Goal: Task Accomplishment & Management: Use online tool/utility

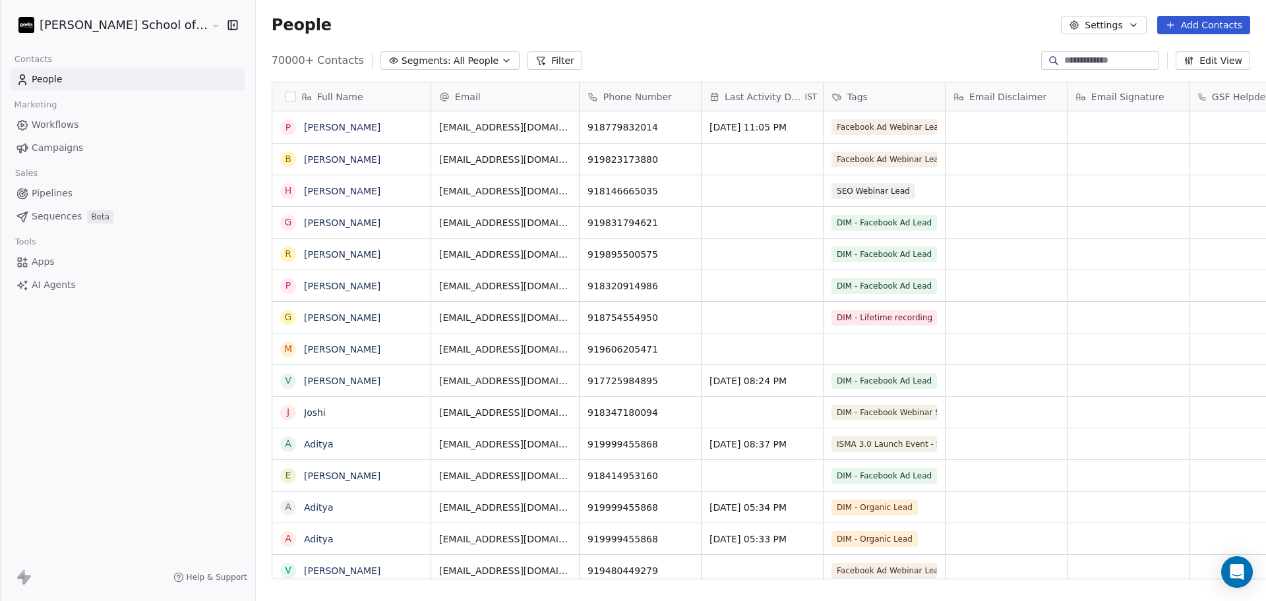
scroll to position [13, 13]
click at [1117, 21] on button "Settings" at bounding box center [1103, 25] width 85 height 18
click at [1094, 92] on div "Import" at bounding box center [1105, 95] width 62 height 21
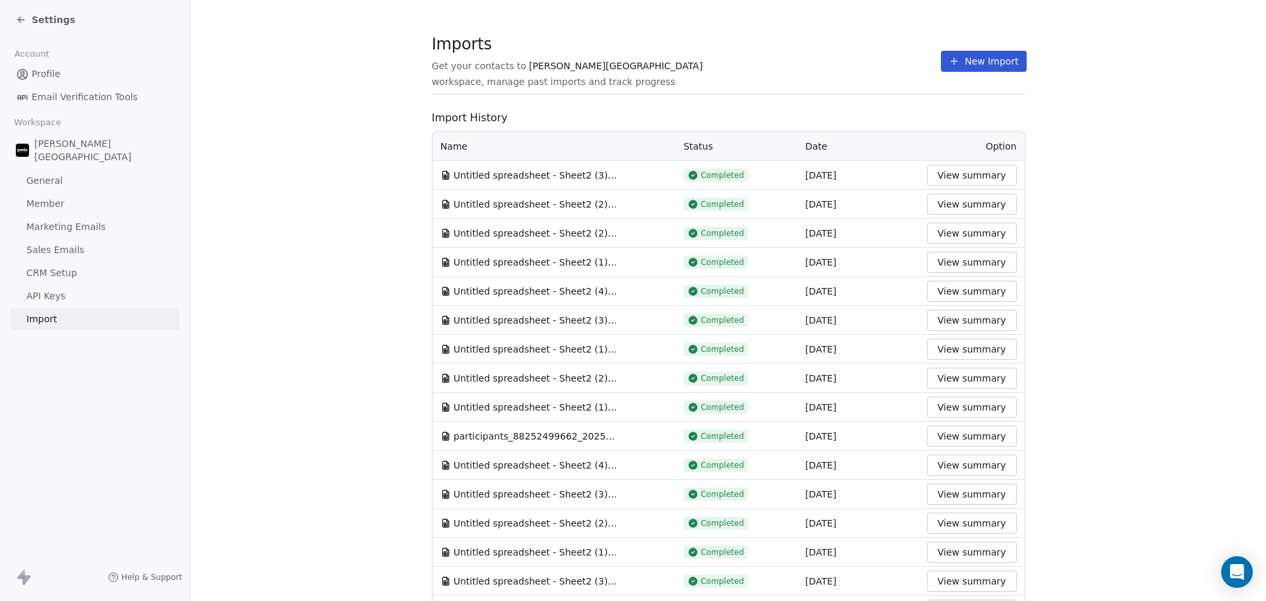
click at [755, 86] on section "Imports Get your contacts to [PERSON_NAME] School workspace, manage past import…" at bounding box center [729, 68] width 594 height 52
click at [977, 55] on button "New Import" at bounding box center [983, 61] width 85 height 21
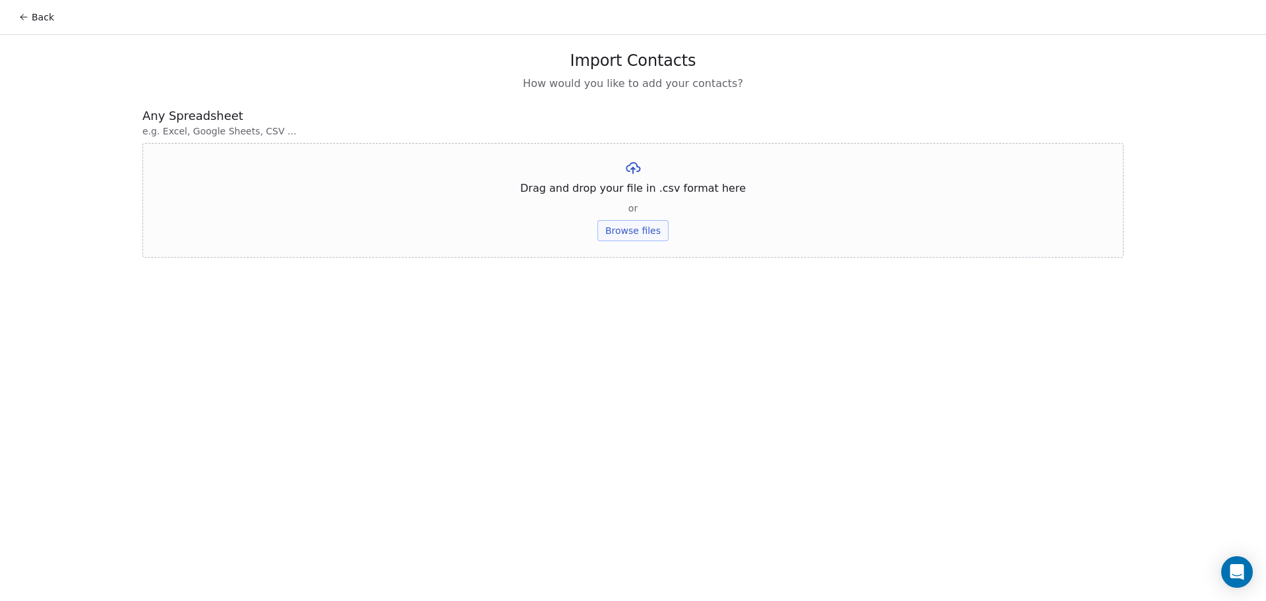
click at [628, 231] on button "Browse files" at bounding box center [633, 230] width 71 height 21
click at [626, 199] on button "Upload" at bounding box center [633, 193] width 48 height 21
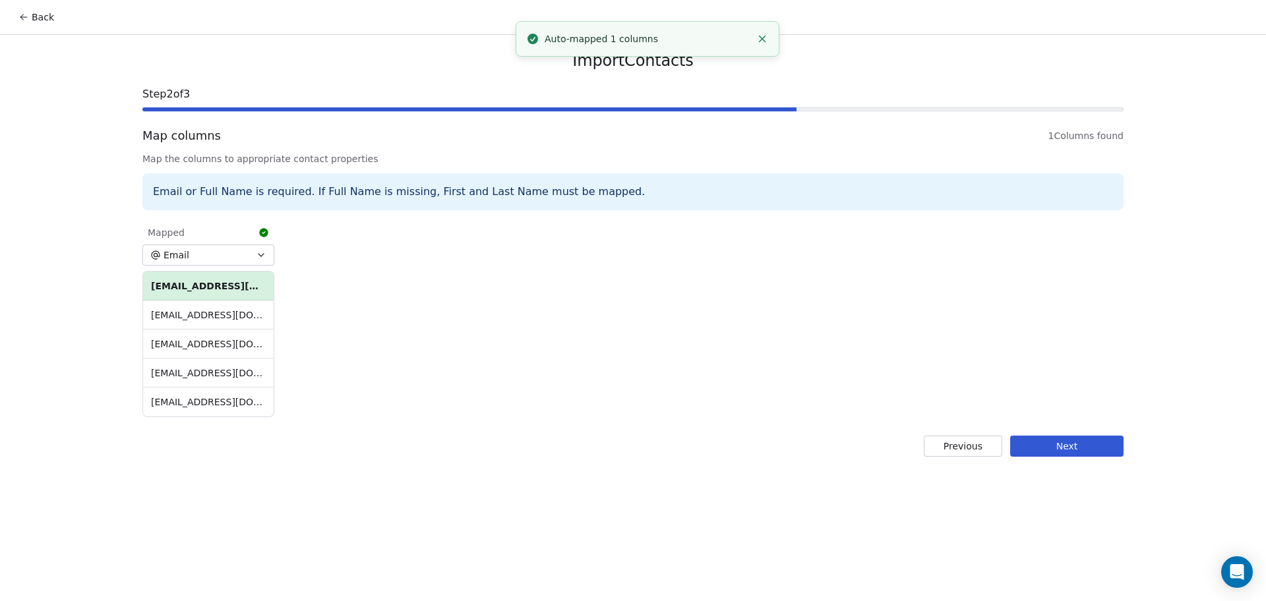
click at [1080, 462] on div "Import Contacts Step 2 of 3 Map columns 1 Columns found Map the columns to appr…" at bounding box center [633, 254] width 1013 height 438
click at [1070, 441] on button "Next" at bounding box center [1066, 446] width 113 height 21
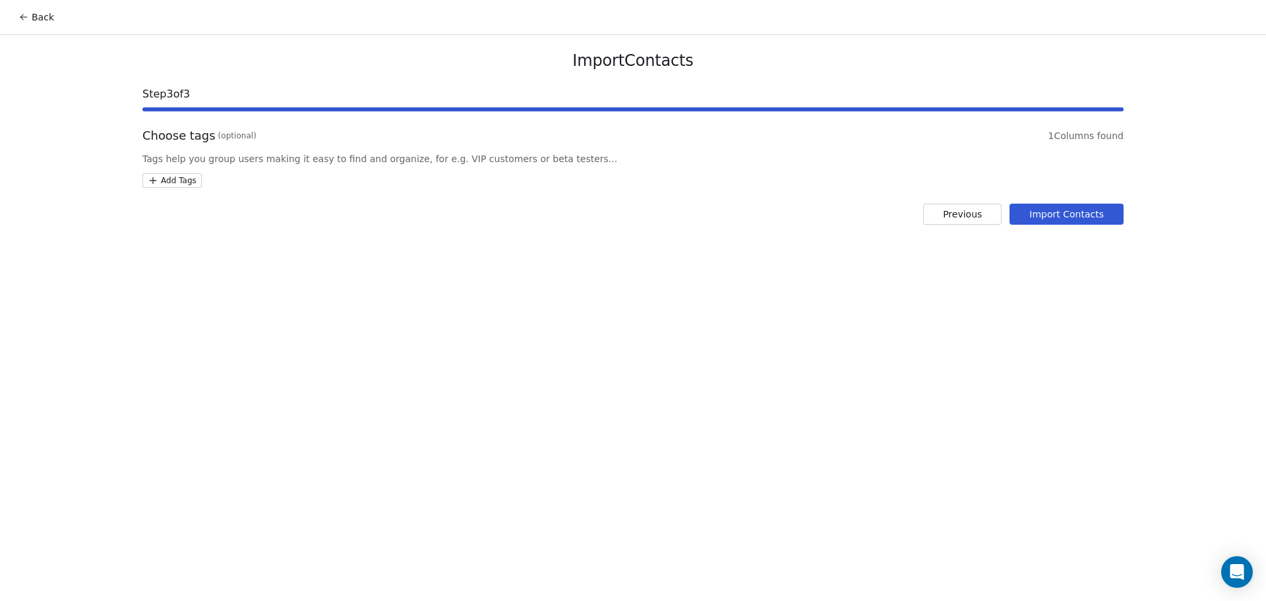
click at [177, 174] on html "Back Import Contacts Step 3 of 3 Choose tags (optional) 1 Columns found Tags he…" at bounding box center [633, 300] width 1266 height 601
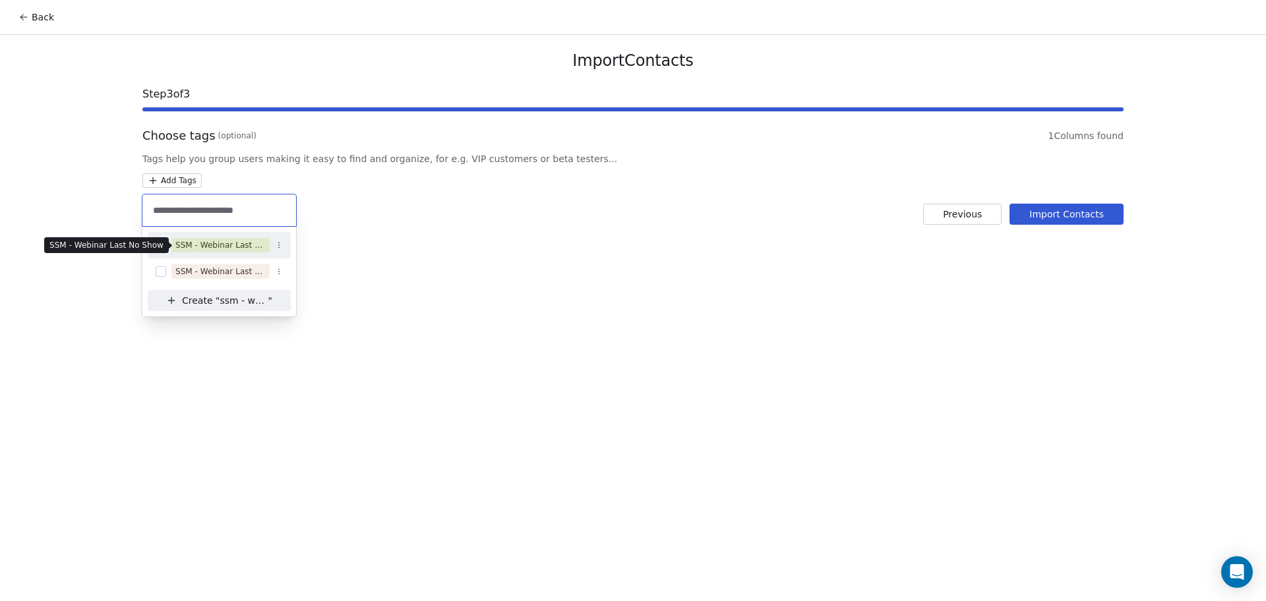
type input "**********"
click at [206, 252] on span "SSM - Webinar Last No Show" at bounding box center [220, 245] width 98 height 15
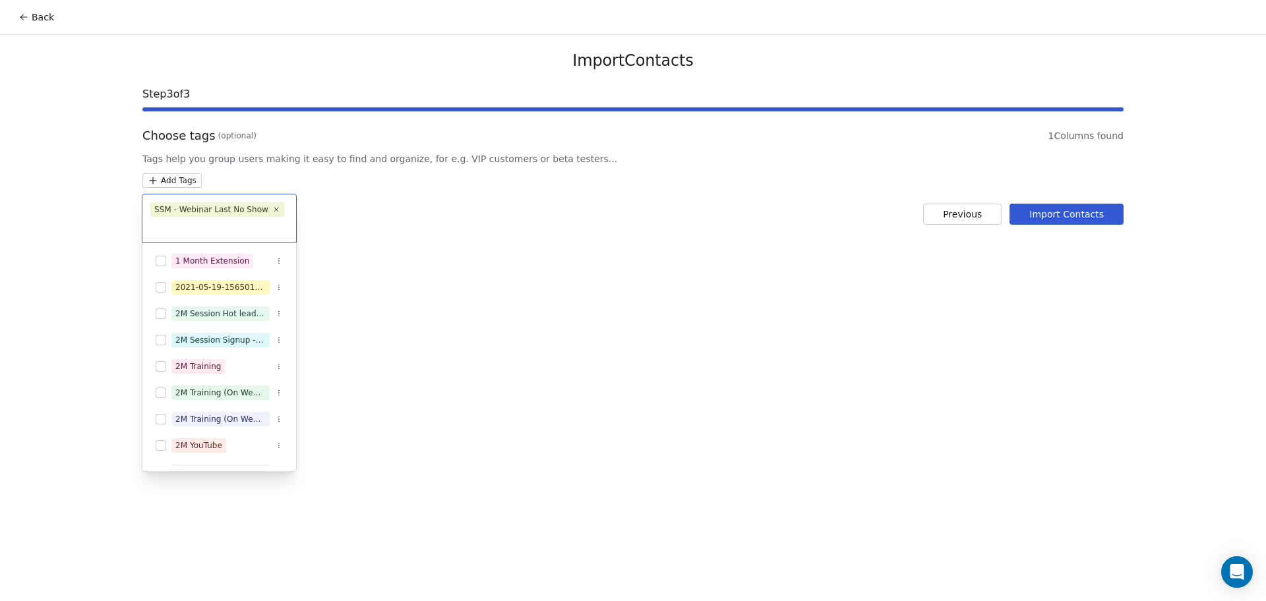
click at [621, 229] on html "Back Import Contacts Step 3 of 3 Choose tags (optional) 1 Columns found Tags he…" at bounding box center [633, 300] width 1266 height 601
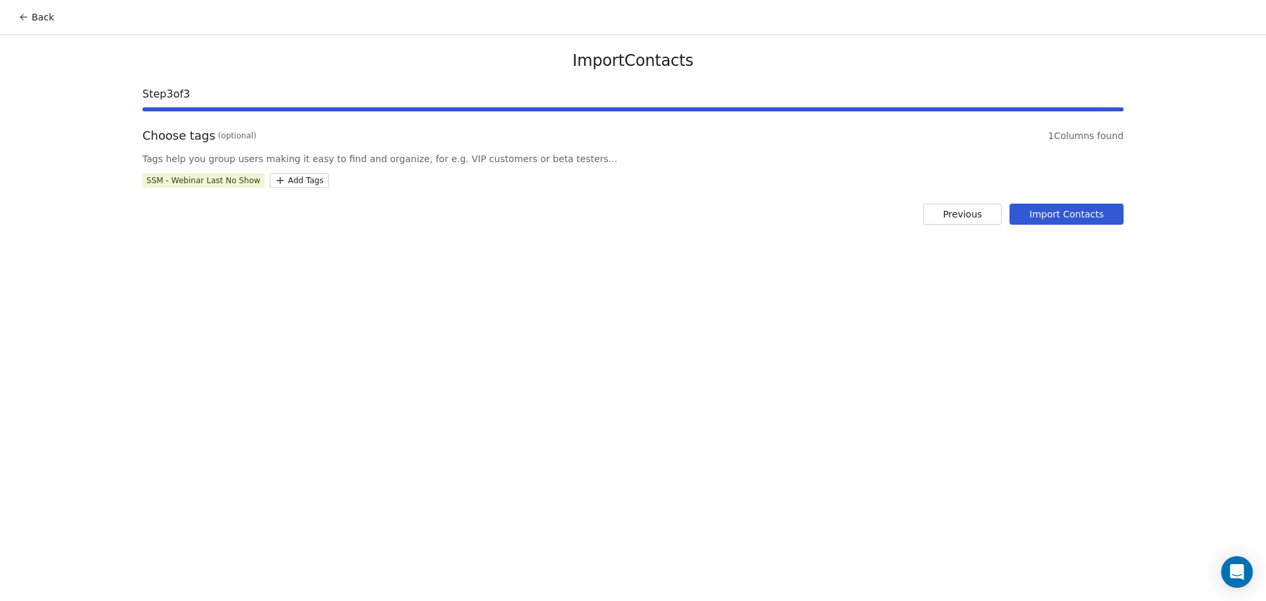
click at [1103, 212] on button "Import Contacts" at bounding box center [1067, 214] width 114 height 21
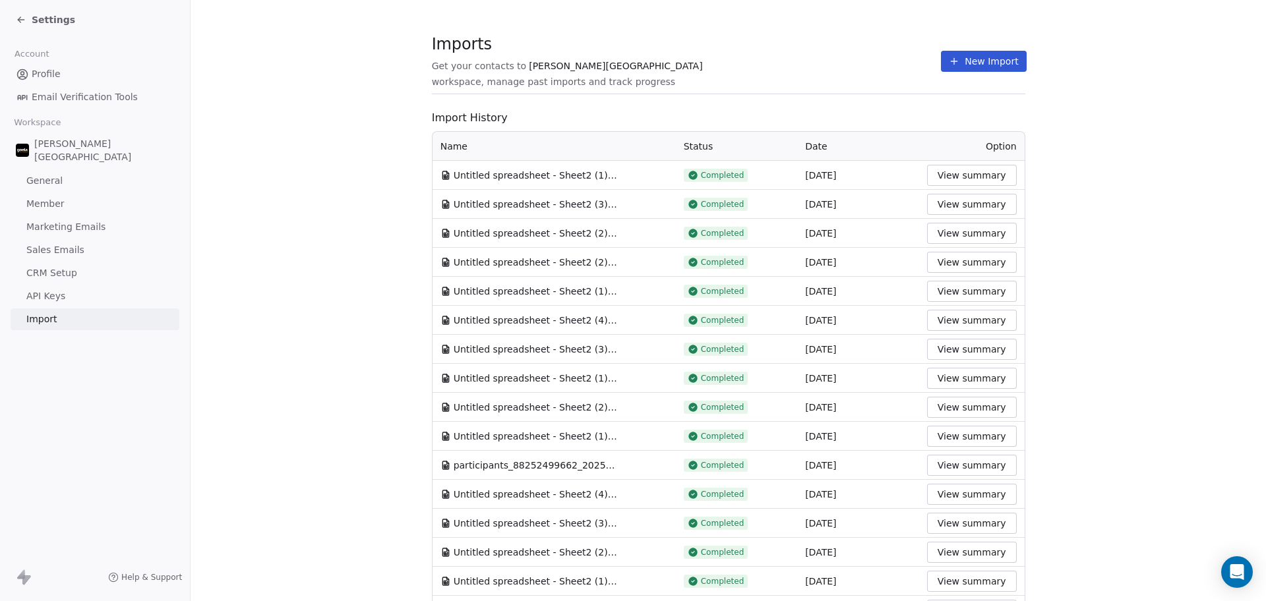
drag, startPoint x: 886, startPoint y: 67, endPoint x: 901, endPoint y: 67, distance: 14.5
click at [886, 67] on div "Imports Get your contacts to [PERSON_NAME] School workspace, manage past import…" at bounding box center [729, 61] width 594 height 22
click at [952, 61] on icon at bounding box center [955, 61] width 6 height 0
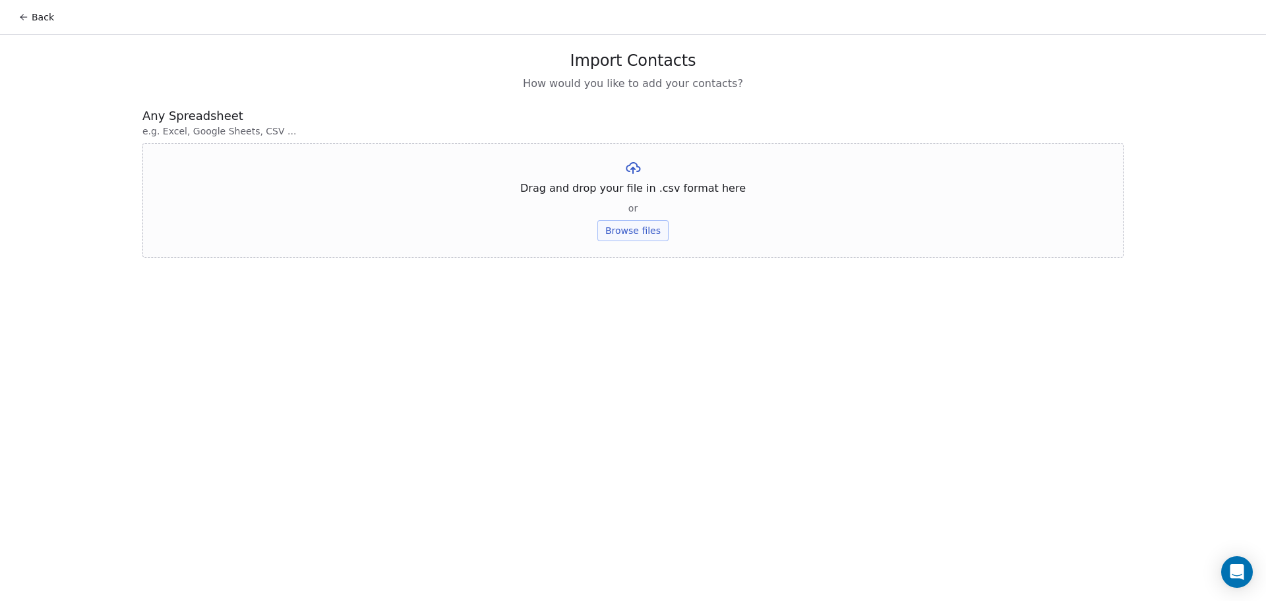
click at [642, 224] on button "Browse files" at bounding box center [633, 230] width 71 height 21
click at [618, 193] on button "Upload" at bounding box center [633, 193] width 48 height 21
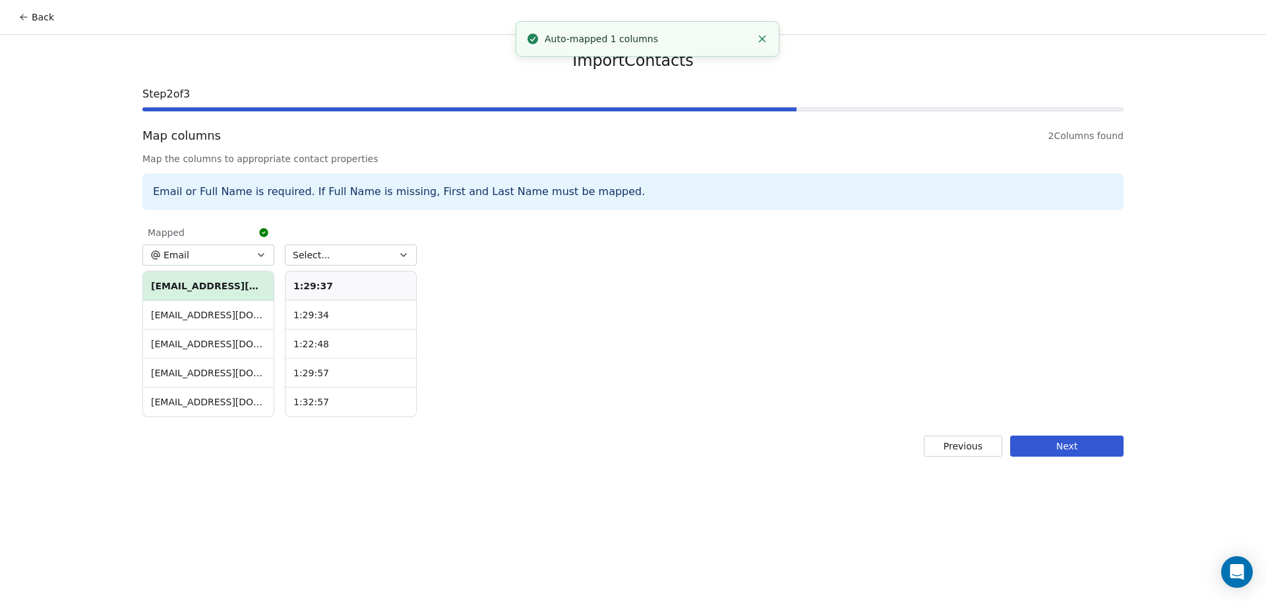
click at [373, 264] on button "Select..." at bounding box center [351, 255] width 132 height 21
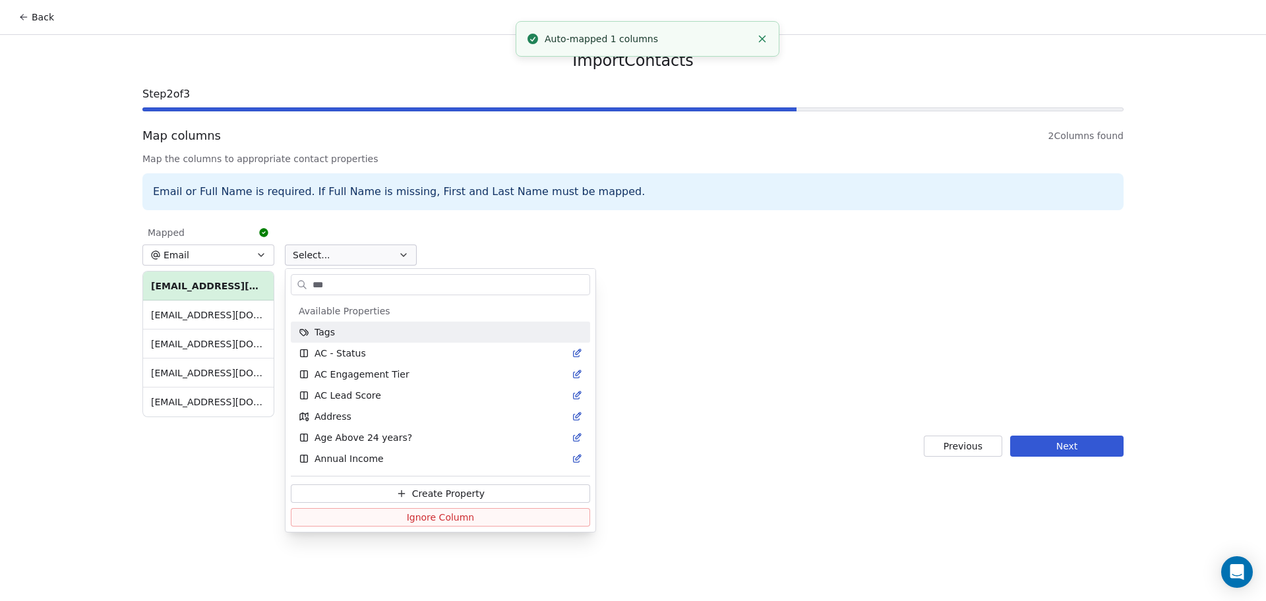
type input "****"
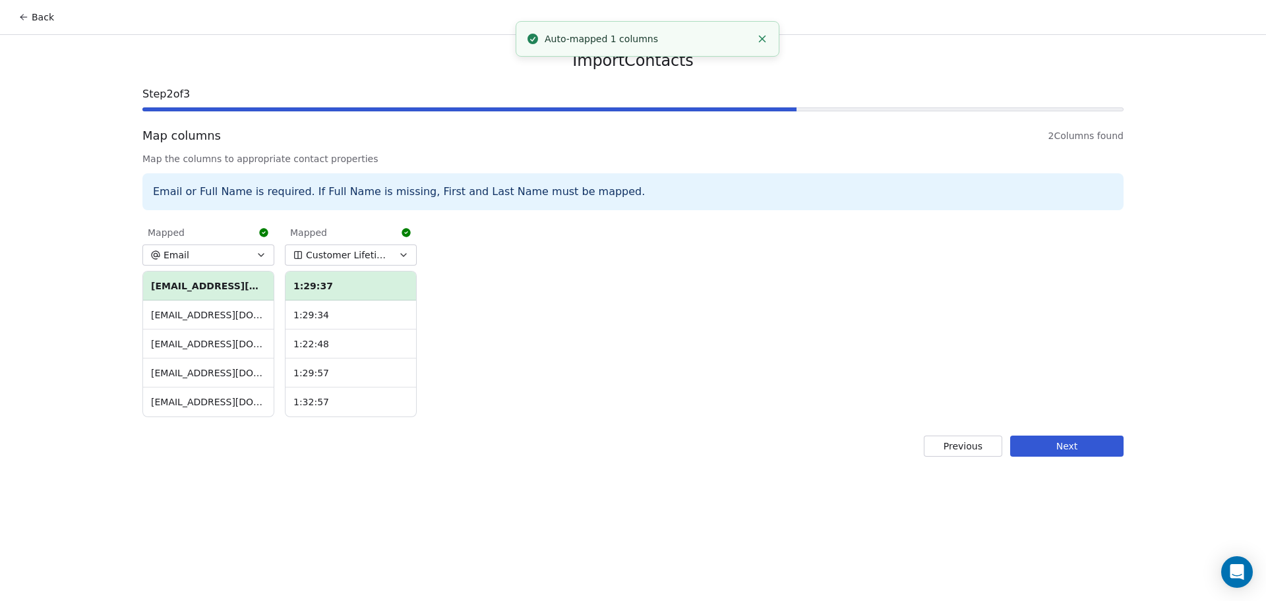
click at [373, 264] on button "Customer Lifetime Value" at bounding box center [351, 255] width 132 height 21
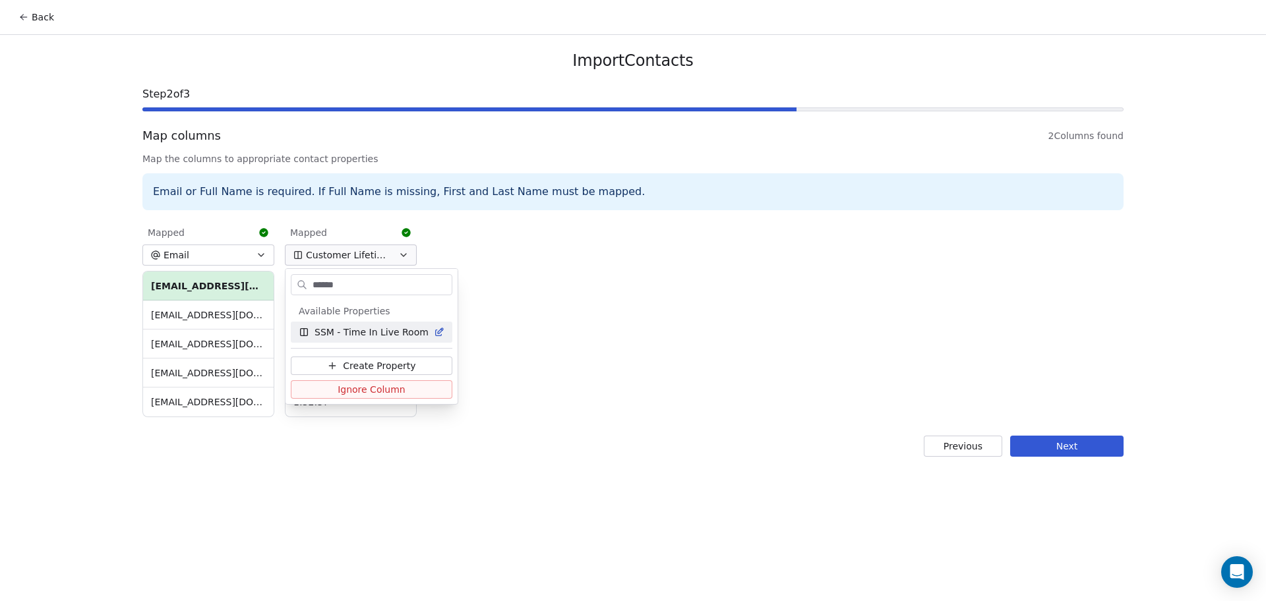
type input "*******"
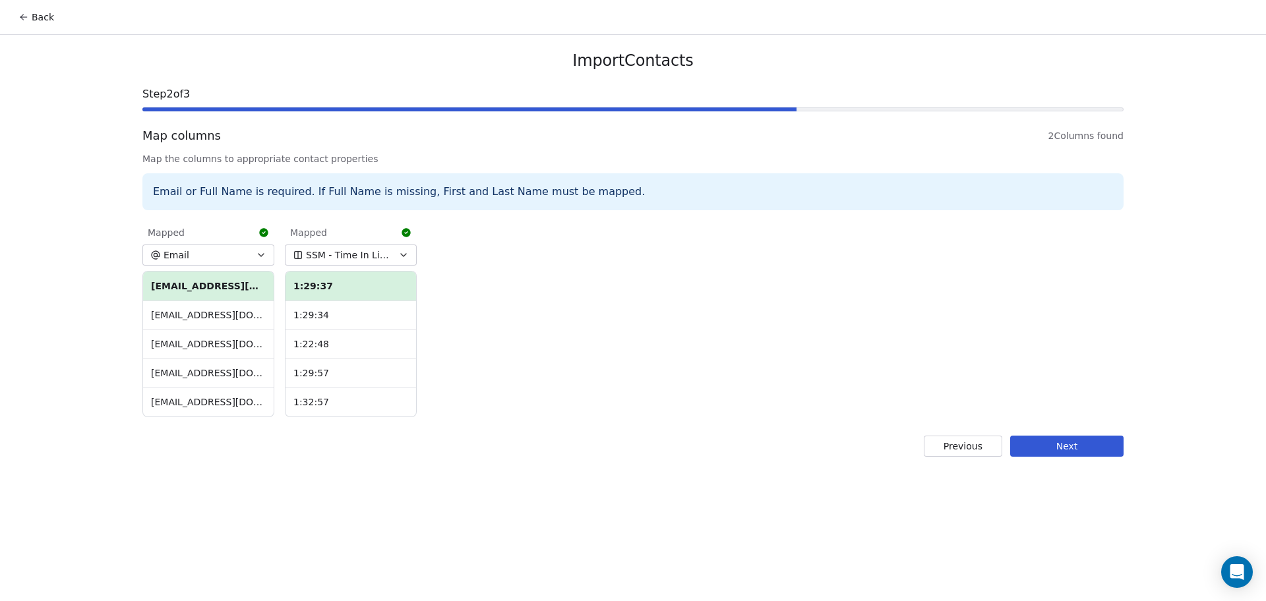
click at [1093, 462] on div "Import Contacts Step 2 of 3 Map columns 2 Columns found Map the columns to appr…" at bounding box center [633, 254] width 1013 height 438
click at [1090, 450] on button "Next" at bounding box center [1066, 446] width 113 height 21
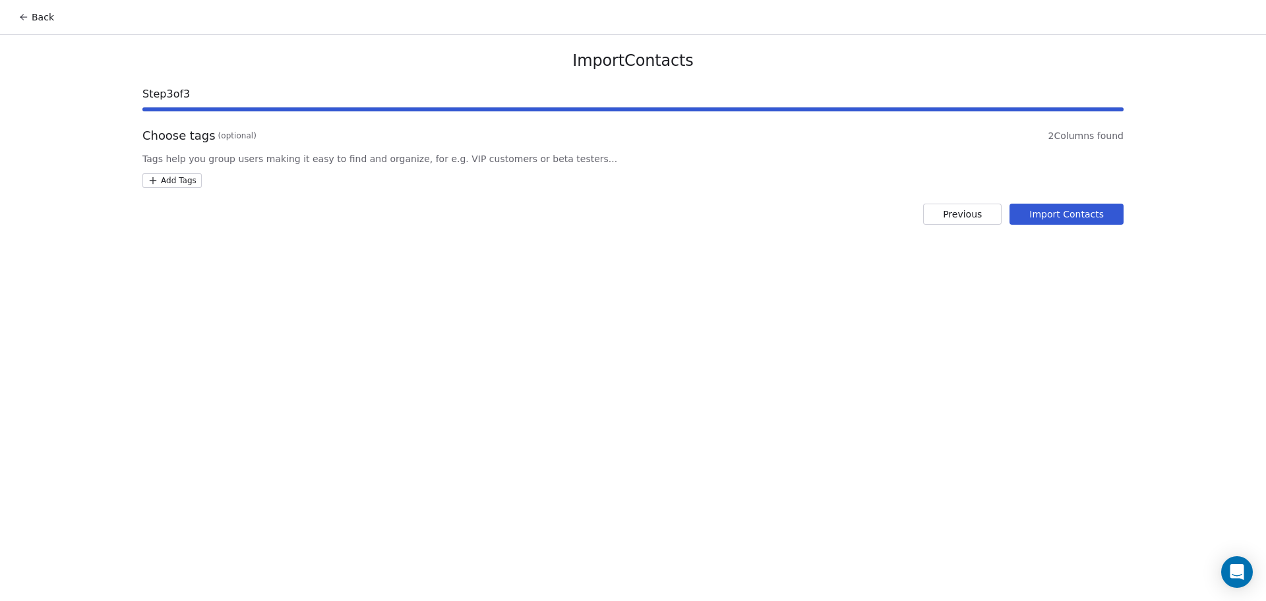
click at [183, 175] on html "Back Import Contacts Step 3 of 3 Choose tags (optional) 2 Columns found Tags he…" at bounding box center [633, 300] width 1266 height 601
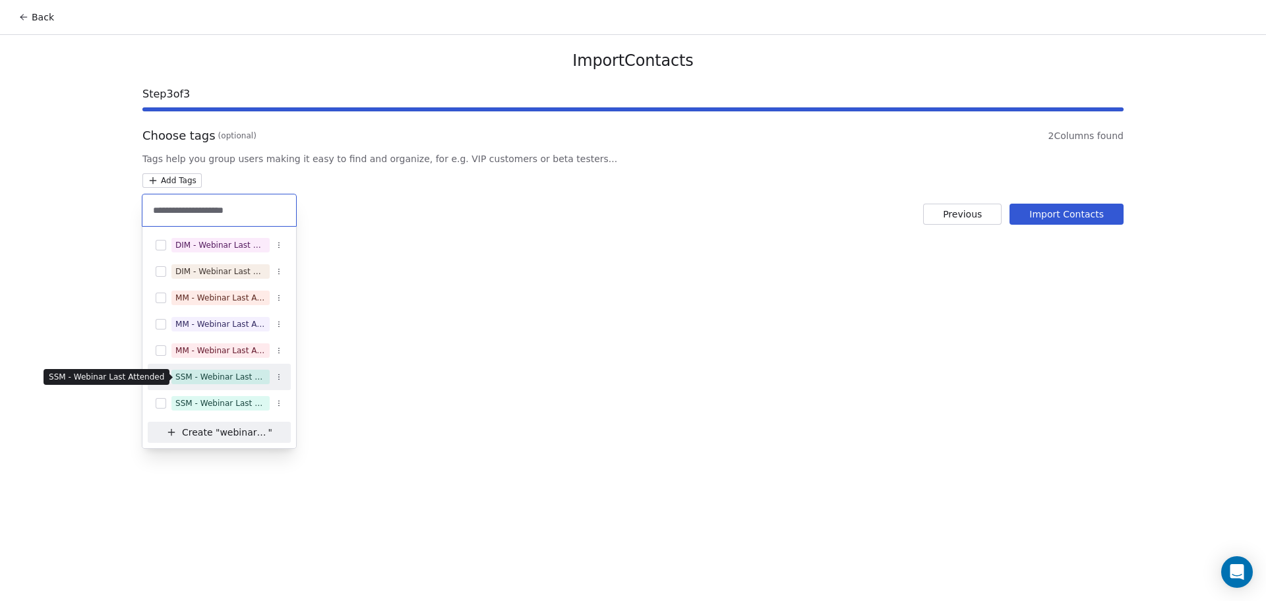
type input "**********"
click at [247, 380] on div "SSM - Webinar Last Attended" at bounding box center [220, 377] width 90 height 12
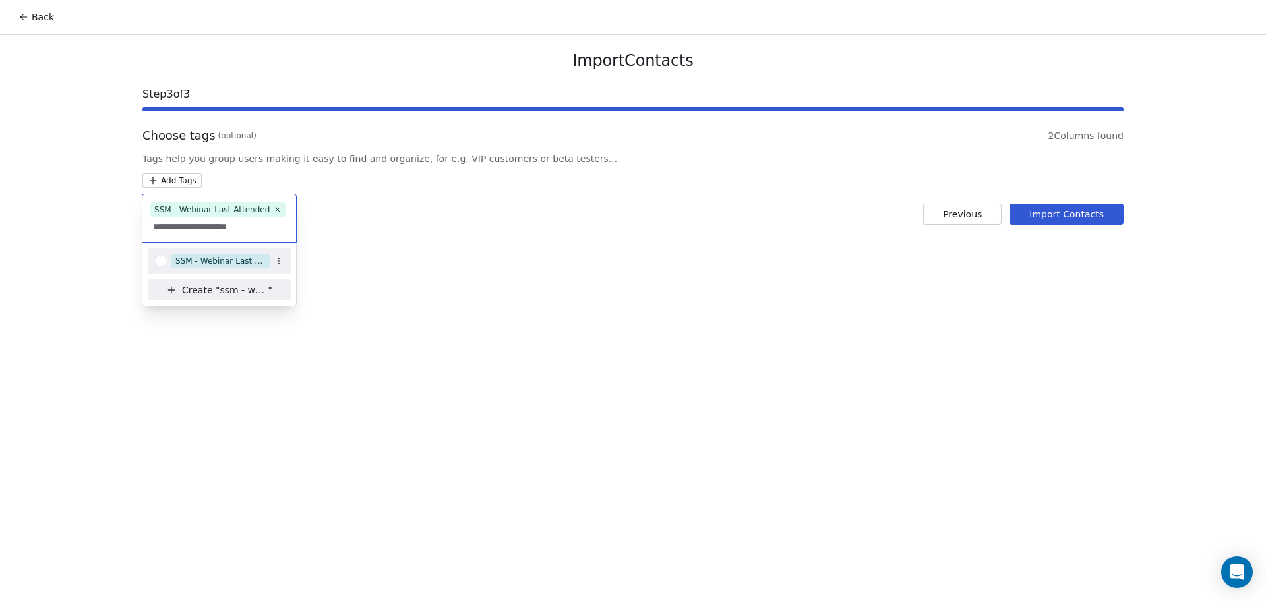
type input "**********"
click at [245, 261] on div "SSM - Webinar Last Hot Lead" at bounding box center [220, 261] width 90 height 12
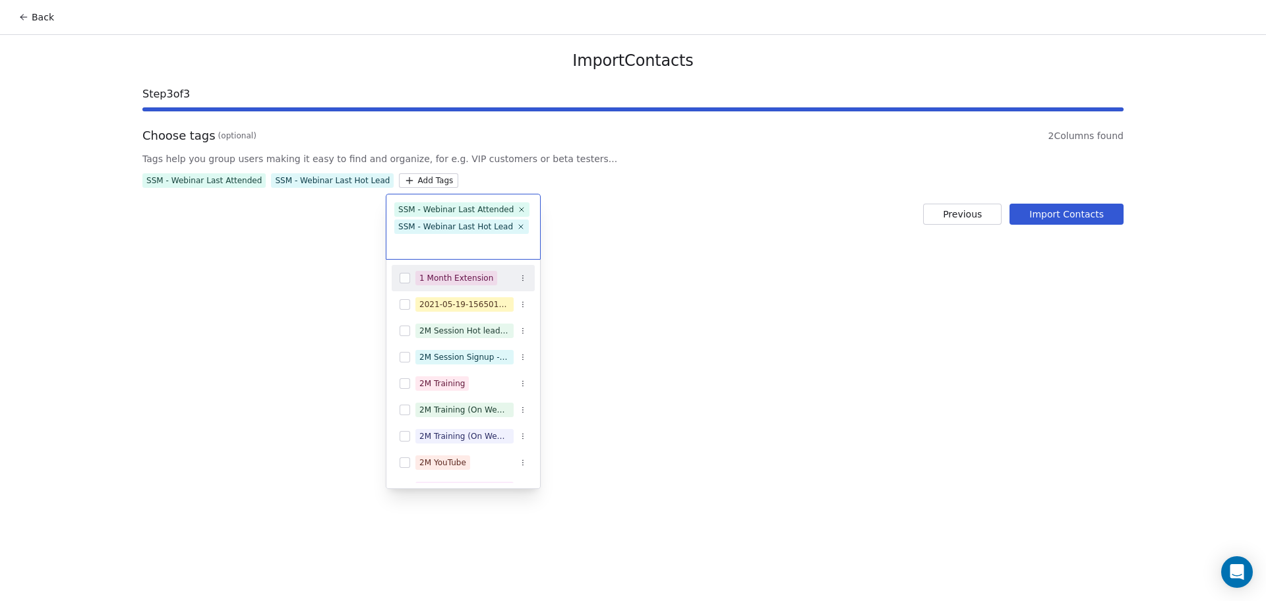
click at [567, 243] on html "Back Import Contacts Step 3 of 3 Choose tags (optional) 2 Columns found Tags he…" at bounding box center [633, 300] width 1266 height 601
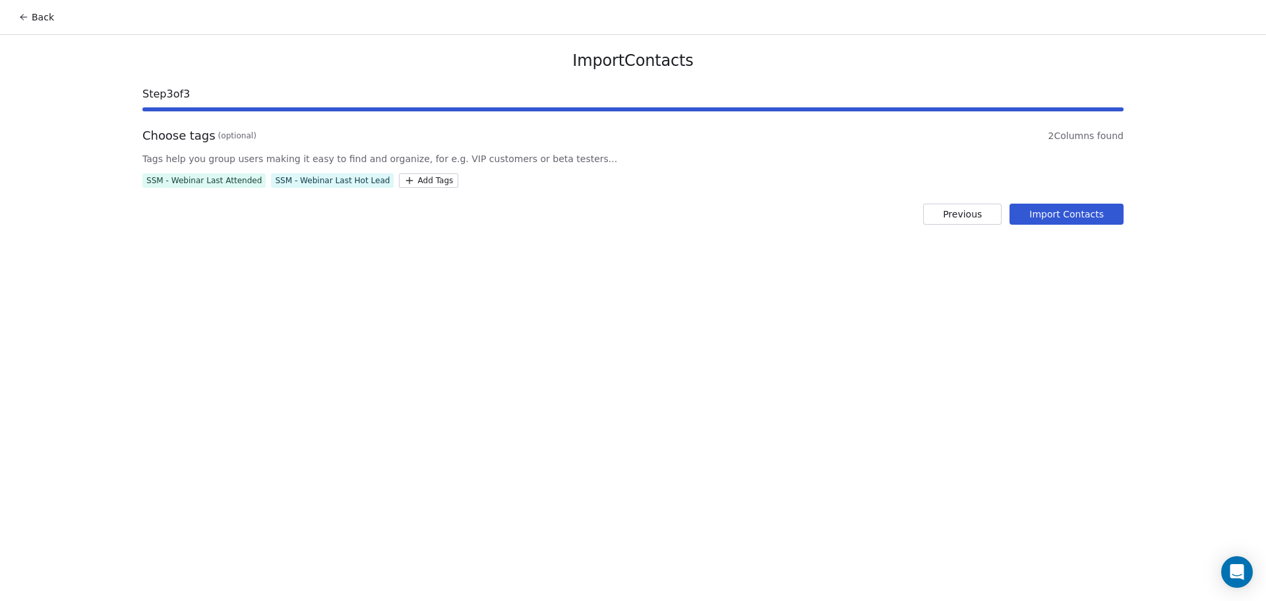
click at [1046, 221] on button "Import Contacts" at bounding box center [1067, 214] width 114 height 21
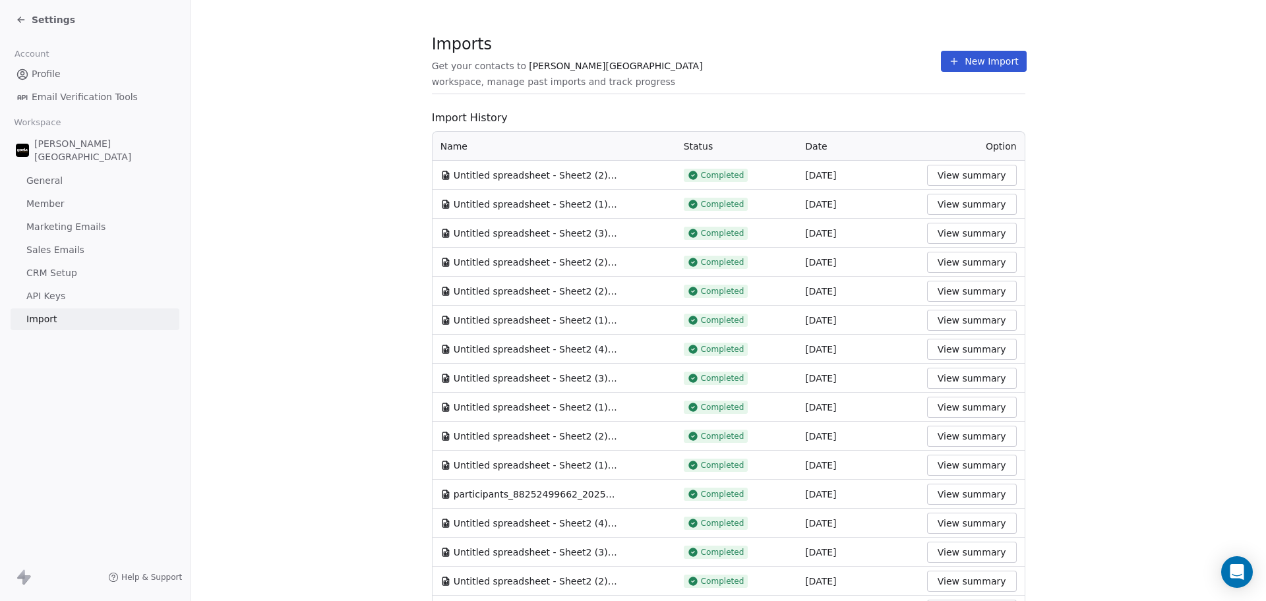
click at [945, 52] on button "New Import" at bounding box center [983, 61] width 85 height 21
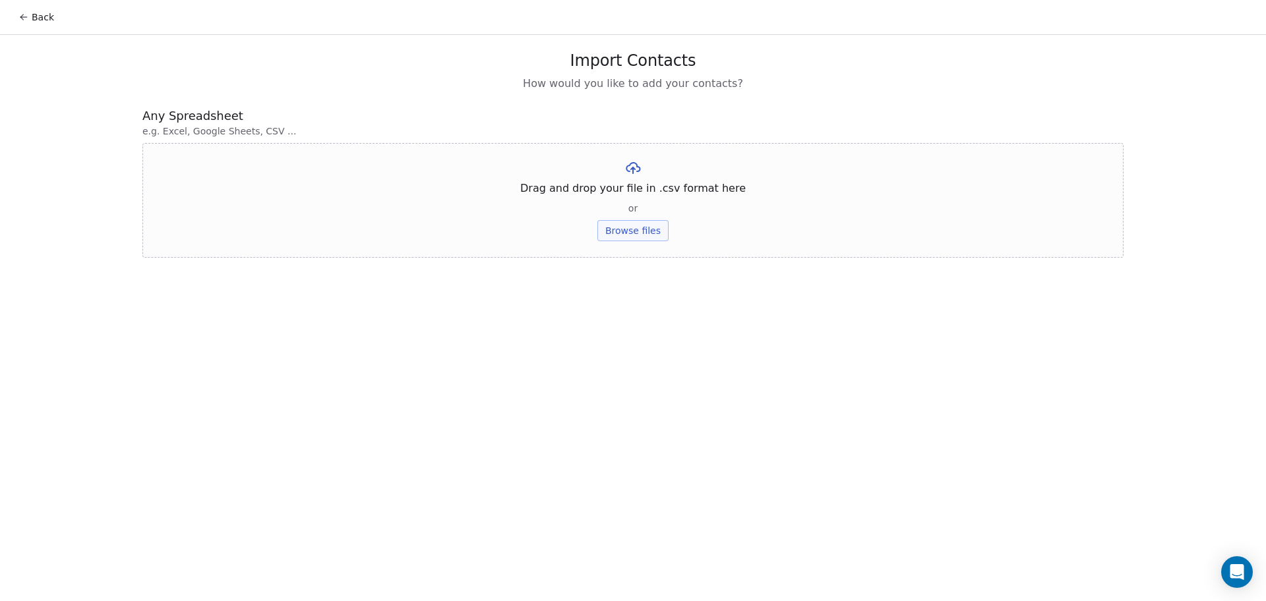
click at [617, 216] on div "Drag and drop your file in .csv format here or Browse files" at bounding box center [632, 200] width 981 height 115
click at [615, 235] on button "Browse files" at bounding box center [633, 230] width 71 height 21
click at [624, 199] on button "Upload" at bounding box center [633, 193] width 48 height 21
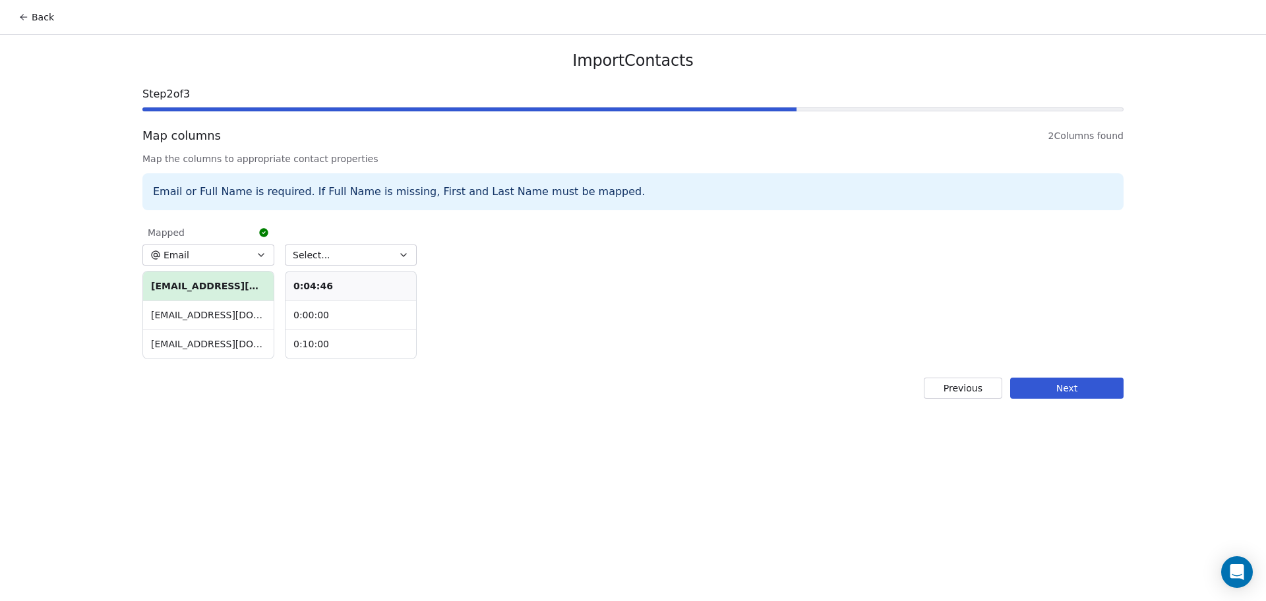
click at [365, 263] on button "Select..." at bounding box center [351, 255] width 132 height 21
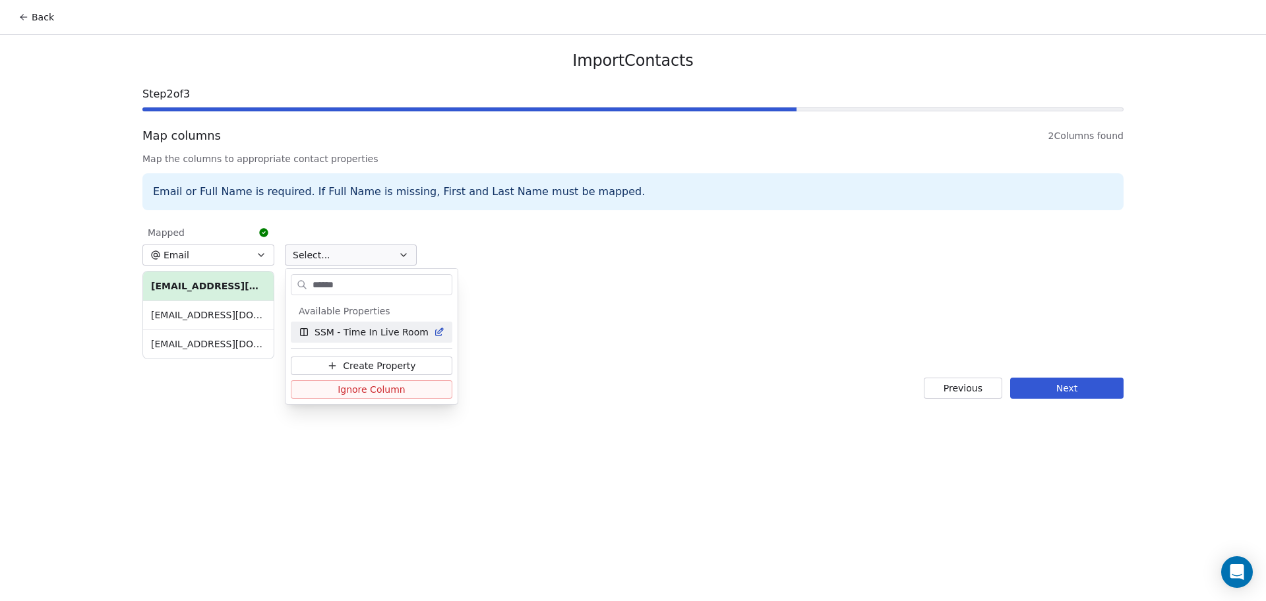
type input "*******"
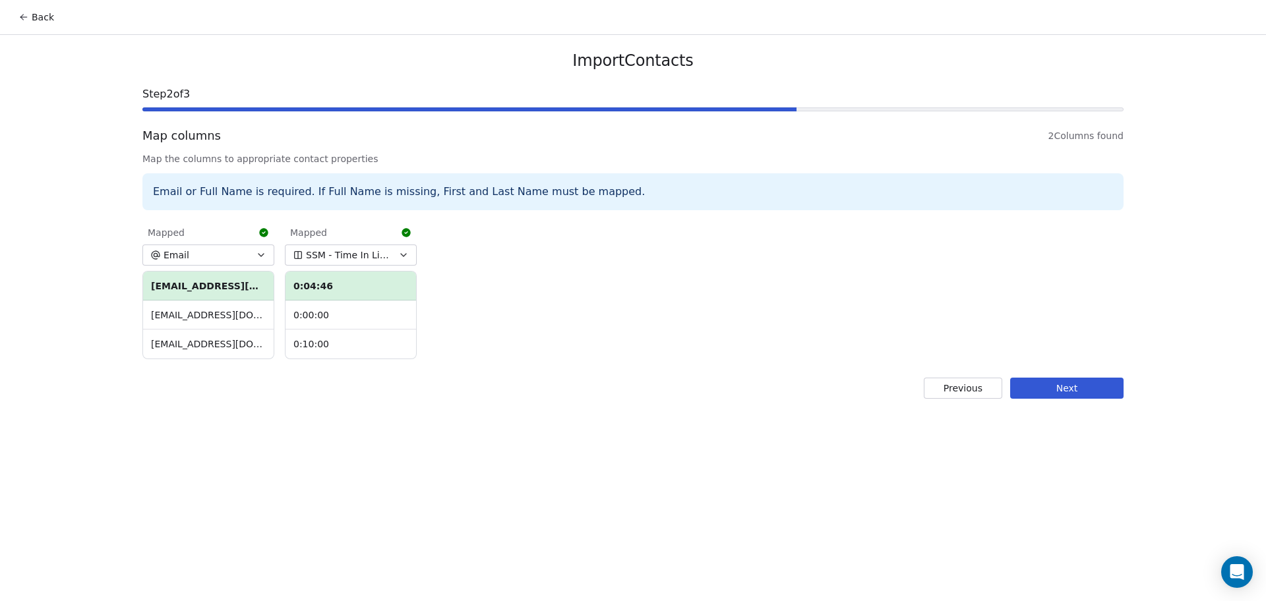
click at [1064, 386] on button "Next" at bounding box center [1066, 388] width 113 height 21
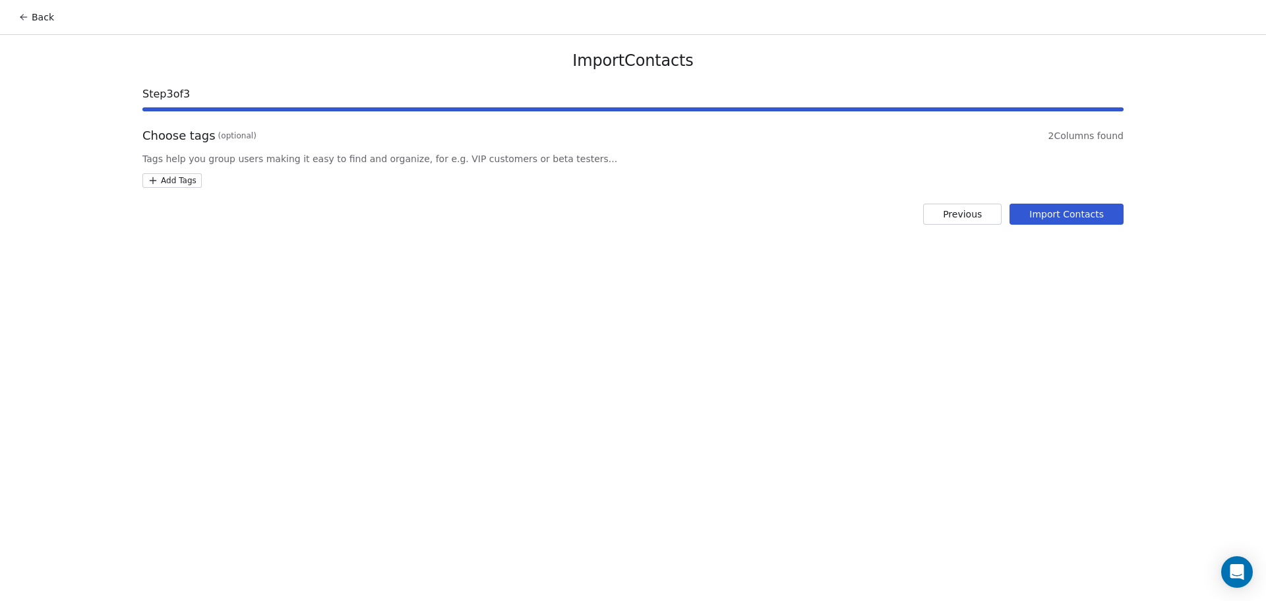
click at [190, 186] on html "Back Import Contacts Step 3 of 3 Choose tags (optional) 2 Columns found Tags he…" at bounding box center [633, 300] width 1266 height 601
drag, startPoint x: 200, startPoint y: 201, endPoint x: 196, endPoint y: 235, distance: 34.0
click at [199, 207] on div "**********" at bounding box center [219, 211] width 154 height 32
drag, startPoint x: 200, startPoint y: 215, endPoint x: 206, endPoint y: 220, distance: 7.9
click at [201, 215] on input "**********" at bounding box center [219, 210] width 138 height 15
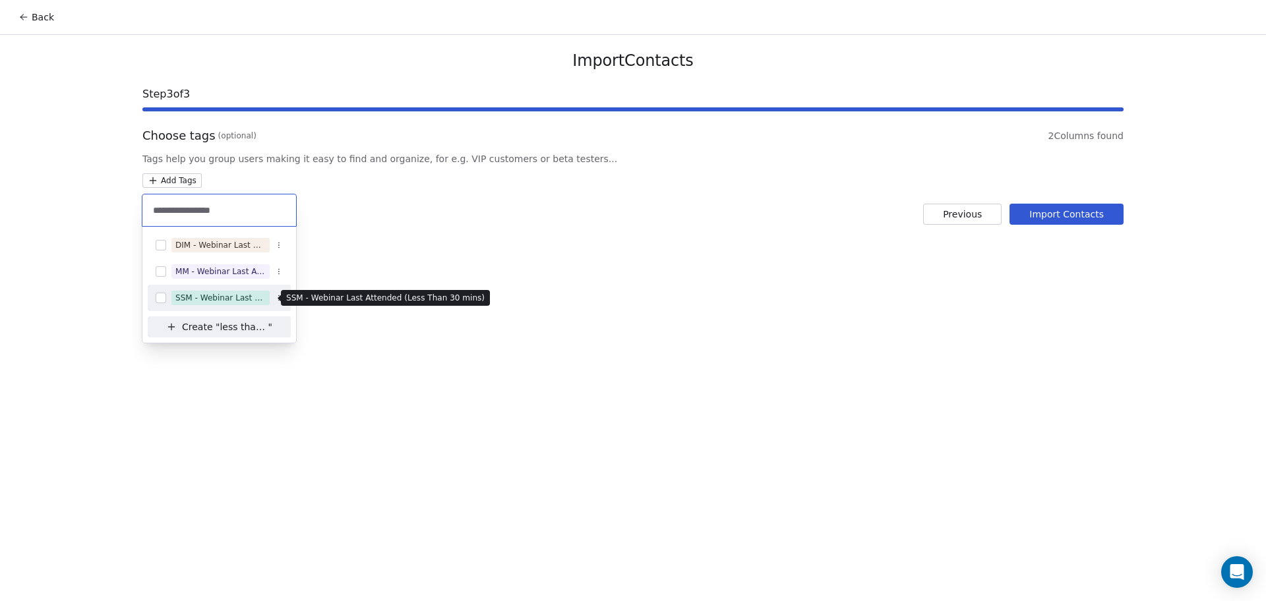
type input "**********"
click at [216, 292] on div "SSM - Webinar Last Attended (Less Than 30 mins)" at bounding box center [220, 298] width 90 height 12
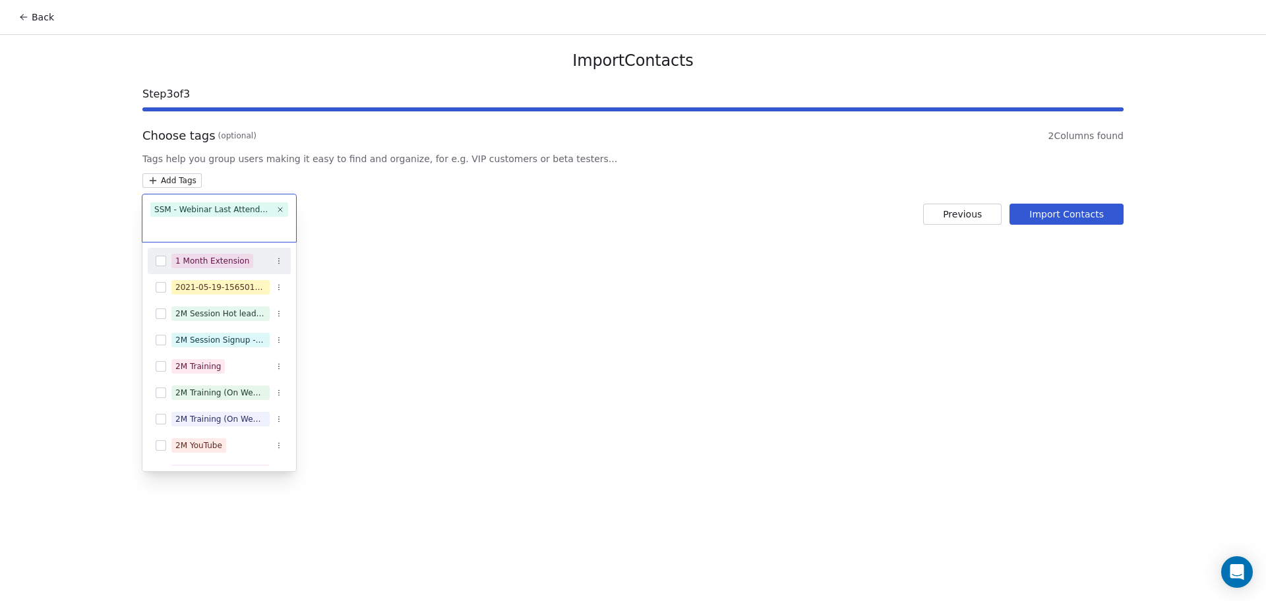
click at [421, 293] on html "Back Import Contacts Step 3 of 3 Choose tags (optional) 2 Columns found Tags he…" at bounding box center [633, 300] width 1266 height 601
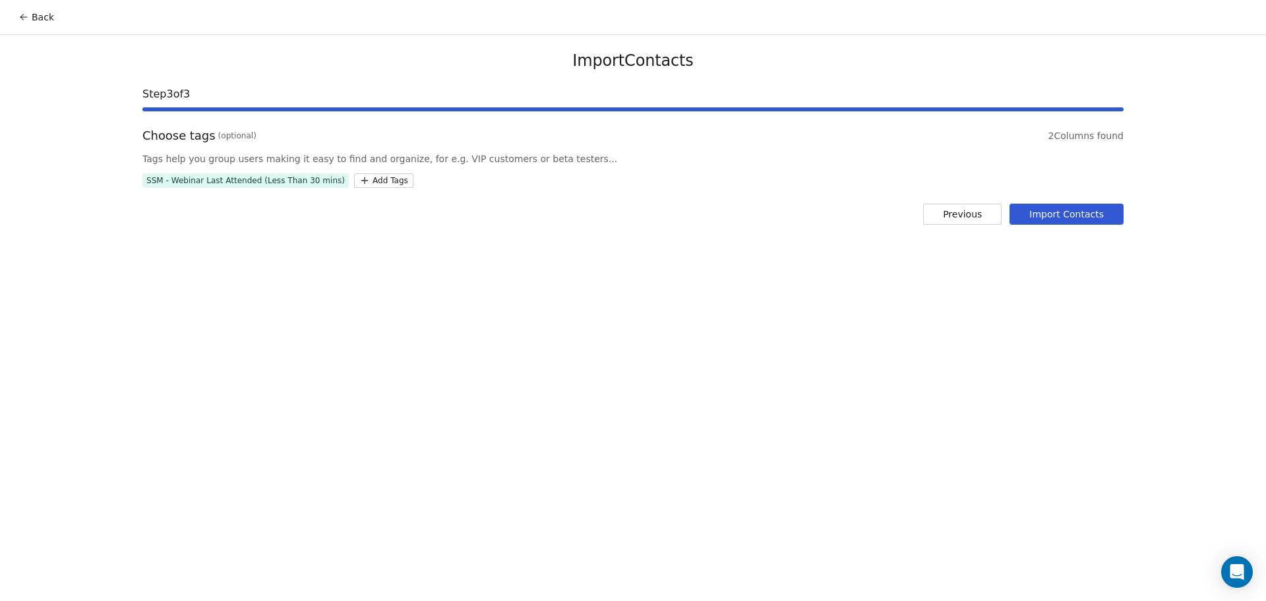
drag, startPoint x: 1021, startPoint y: 207, endPoint x: 979, endPoint y: 210, distance: 41.7
click at [1022, 207] on button "Import Contacts" at bounding box center [1067, 214] width 114 height 21
